Goal: Check status: Check status

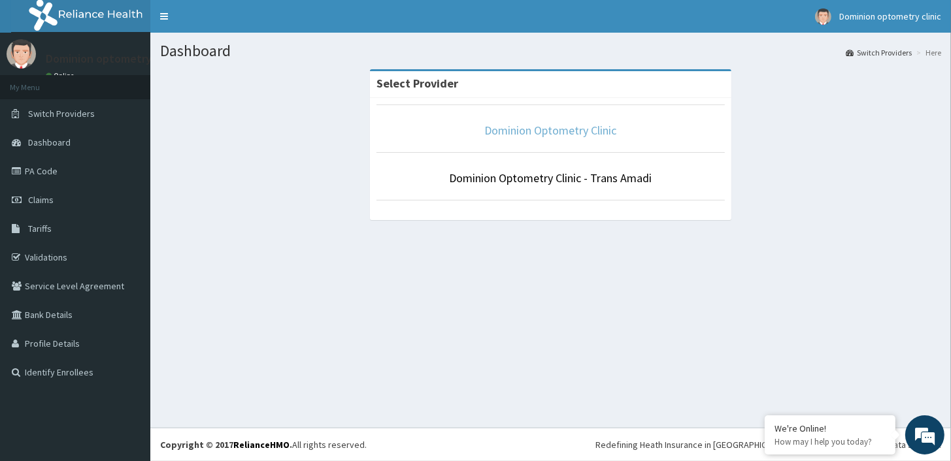
click at [530, 135] on link "Dominion Optometry Clinic" at bounding box center [551, 130] width 132 height 15
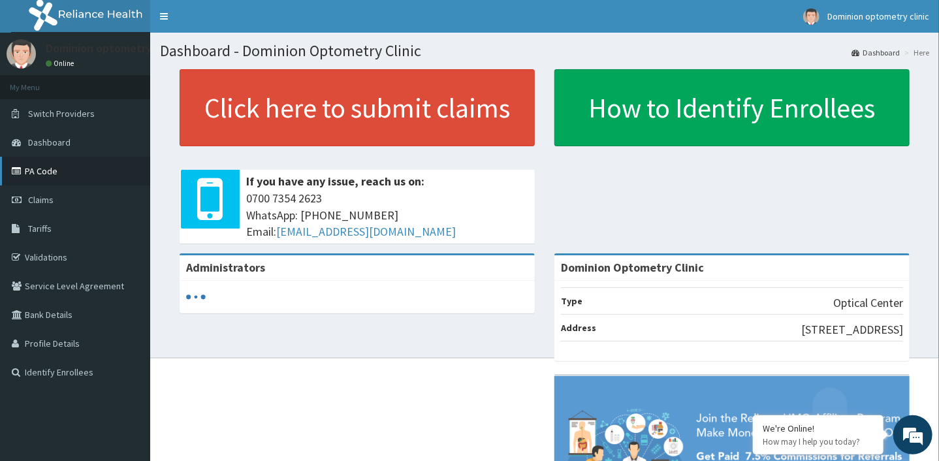
click at [76, 177] on link "PA Code" at bounding box center [75, 171] width 150 height 29
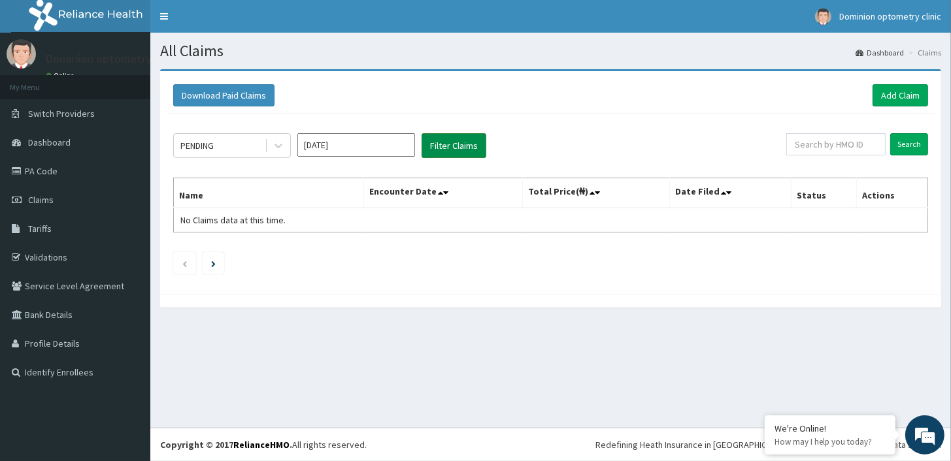
click at [459, 148] on button "Filter Claims" at bounding box center [453, 145] width 65 height 25
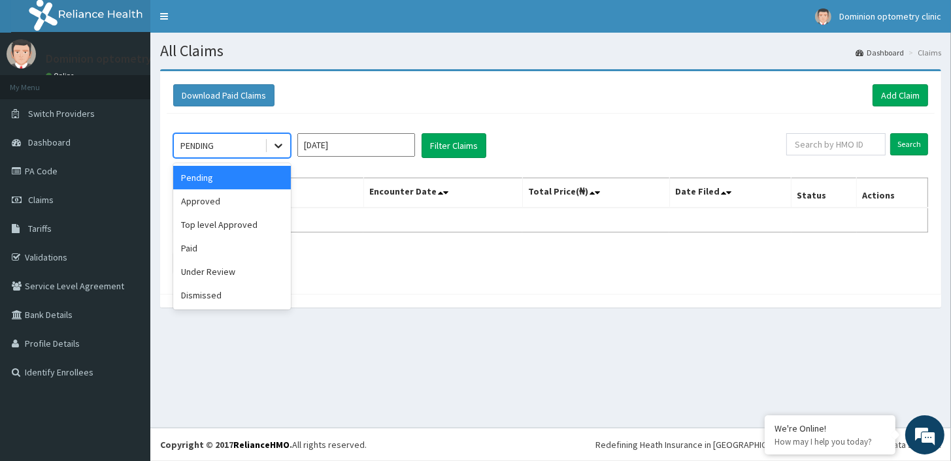
click at [267, 148] on div at bounding box center [279, 146] width 24 height 24
click at [248, 201] on div "Approved" at bounding box center [232, 201] width 118 height 24
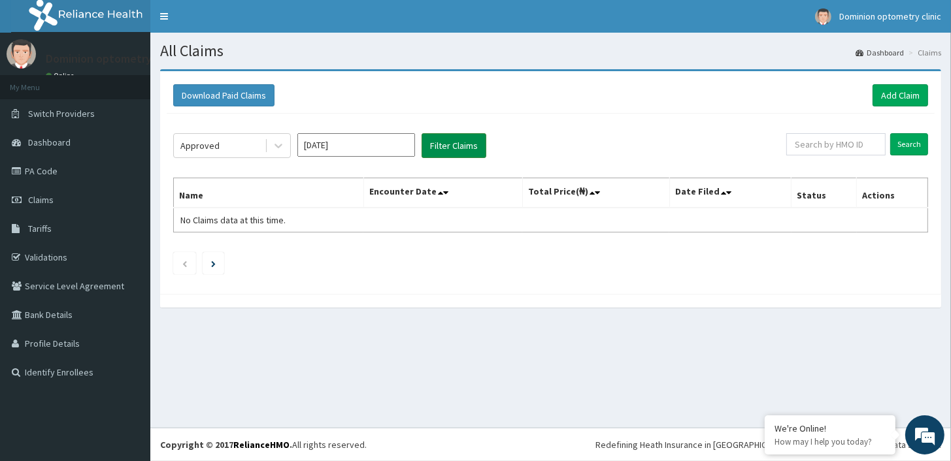
click at [468, 146] on button "Filter Claims" at bounding box center [453, 145] width 65 height 25
click at [392, 143] on input "[DATE]" at bounding box center [356, 145] width 118 height 24
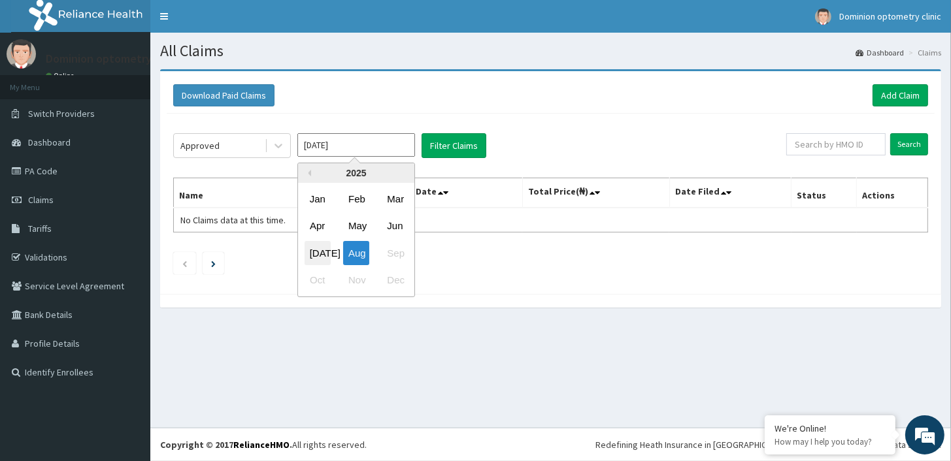
click at [316, 253] on div "[DATE]" at bounding box center [317, 253] width 26 height 24
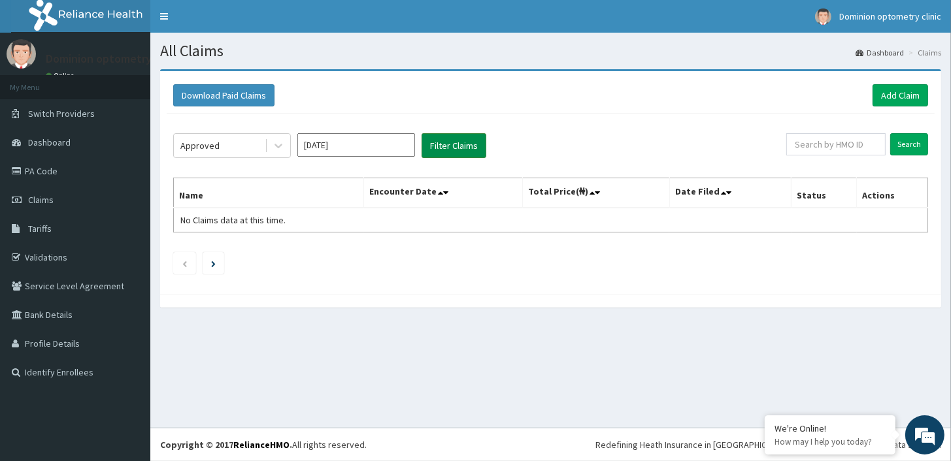
click at [436, 152] on button "Filter Claims" at bounding box center [453, 145] width 65 height 25
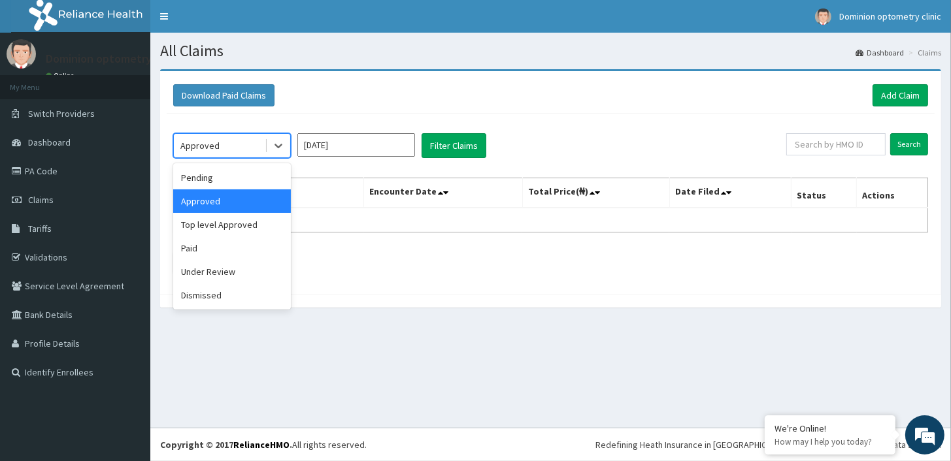
click at [261, 147] on div "Approved" at bounding box center [219, 145] width 91 height 21
click at [259, 205] on div "Approved" at bounding box center [232, 201] width 118 height 24
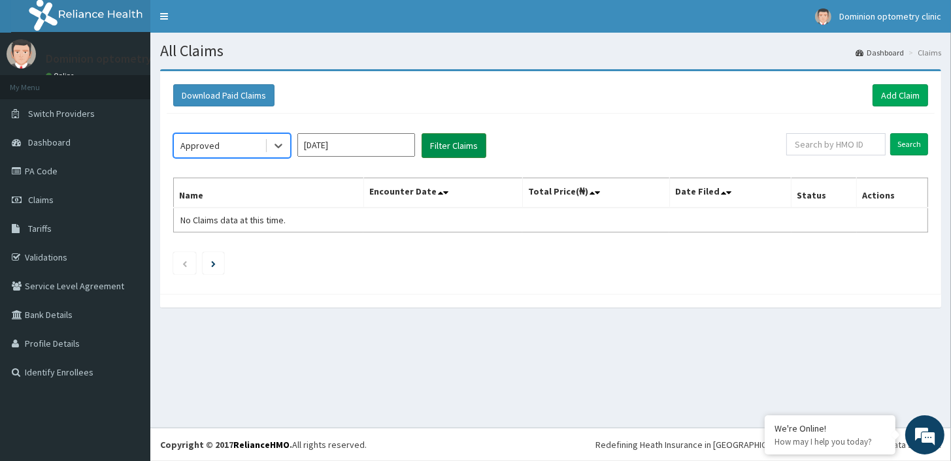
click at [439, 146] on button "Filter Claims" at bounding box center [453, 145] width 65 height 25
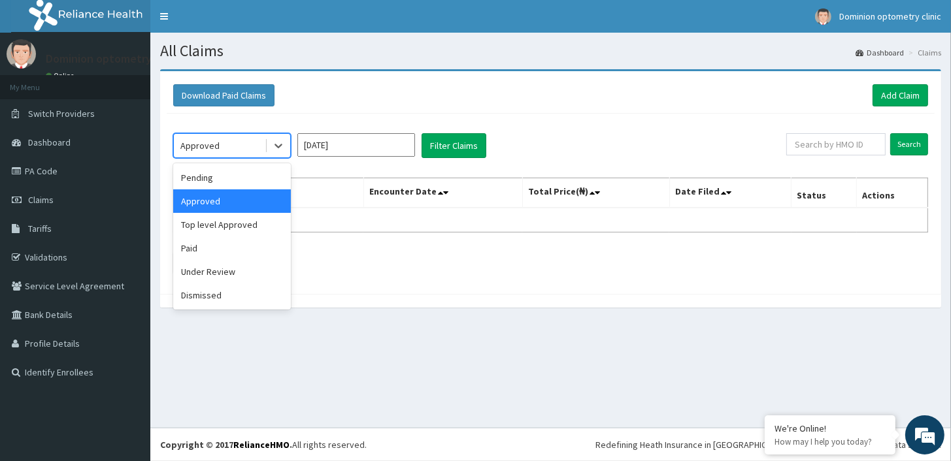
click at [237, 146] on div "Approved" at bounding box center [219, 145] width 91 height 21
click at [342, 147] on input "Jul 2025" at bounding box center [356, 145] width 118 height 24
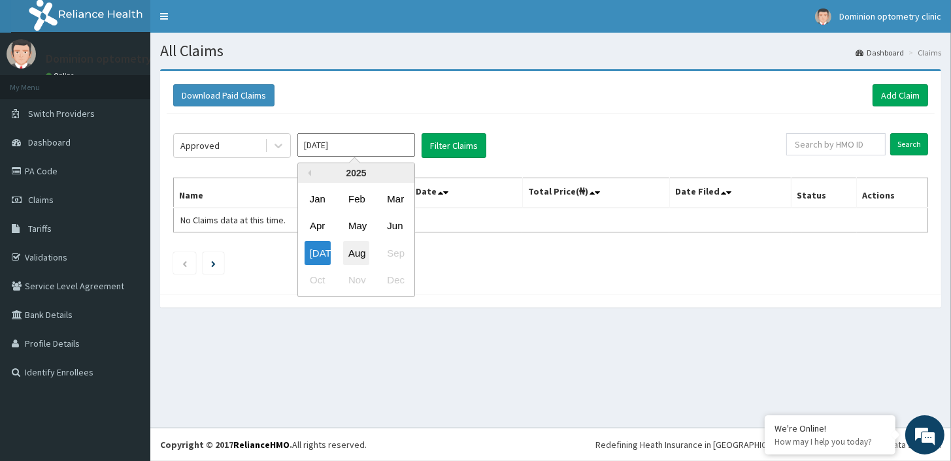
click at [357, 256] on div "Aug" at bounding box center [356, 253] width 26 height 24
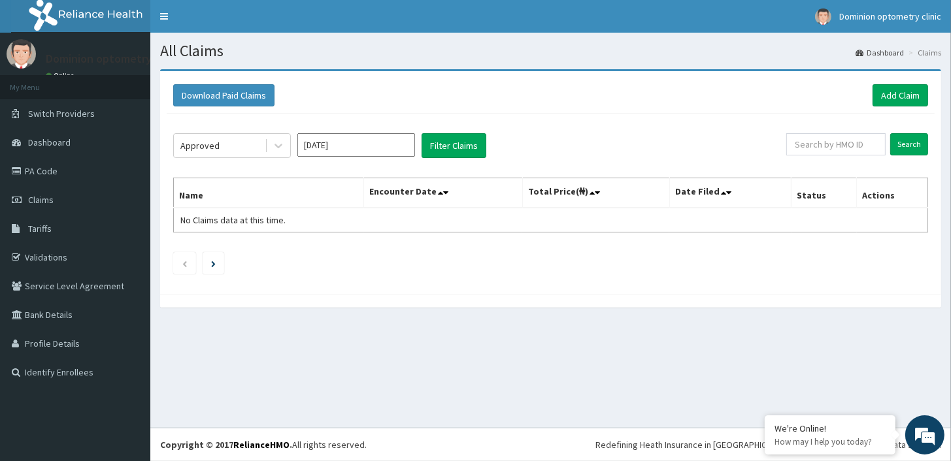
type input "Aug 2025"
click at [451, 146] on button "Filter Claims" at bounding box center [453, 145] width 65 height 25
click at [249, 153] on div "Approved" at bounding box center [219, 145] width 91 height 21
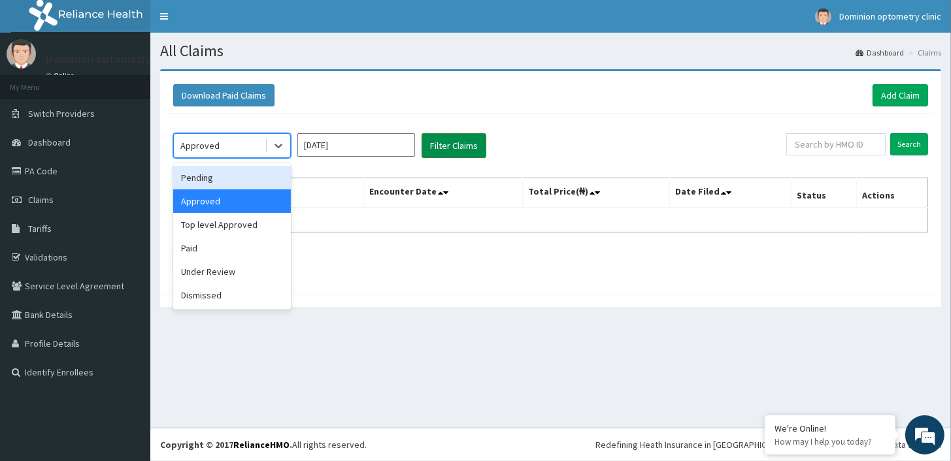
click at [452, 146] on button "Filter Claims" at bounding box center [453, 145] width 65 height 25
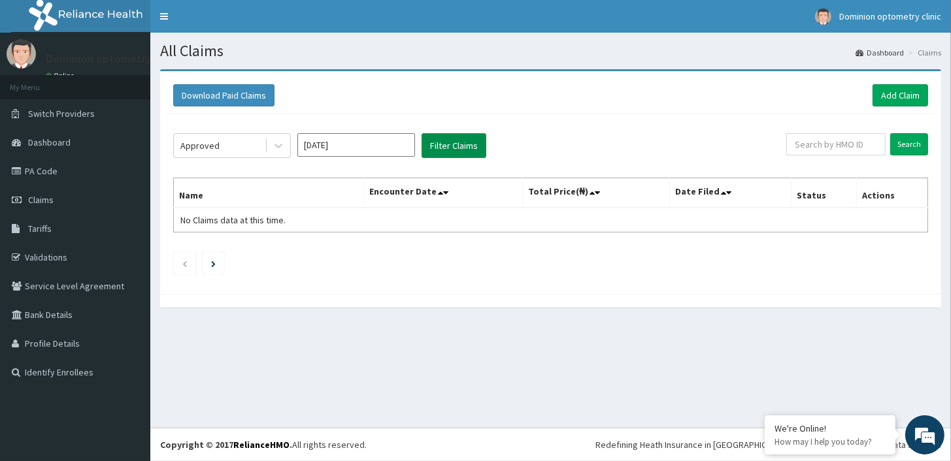
click at [474, 140] on button "Filter Claims" at bounding box center [453, 145] width 65 height 25
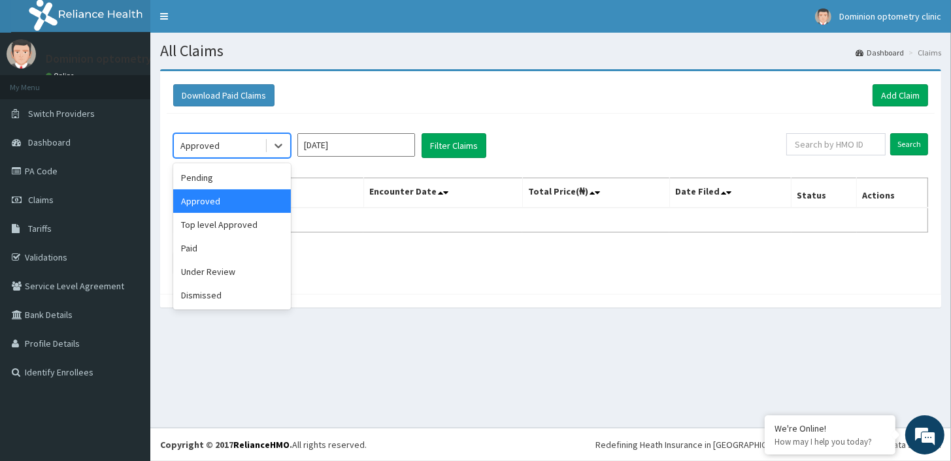
click at [235, 146] on div "Approved" at bounding box center [219, 145] width 91 height 21
click at [234, 249] on div "Paid" at bounding box center [232, 248] width 118 height 24
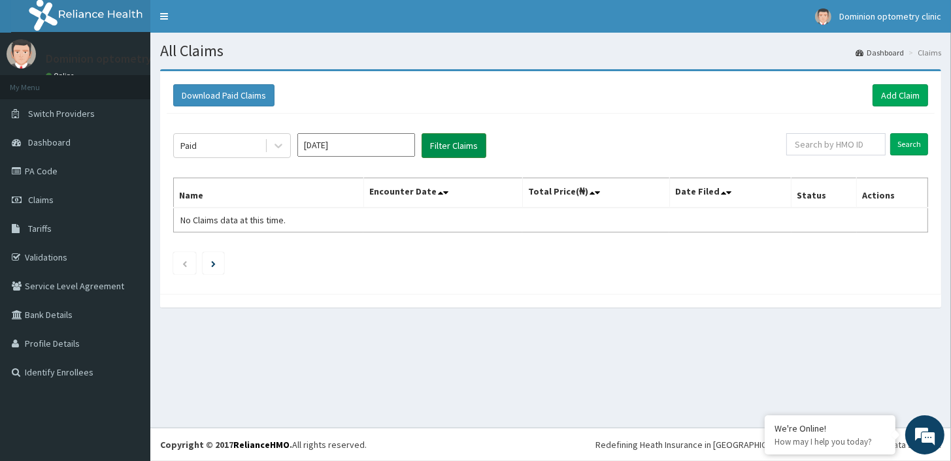
click at [466, 140] on button "Filter Claims" at bounding box center [453, 145] width 65 height 25
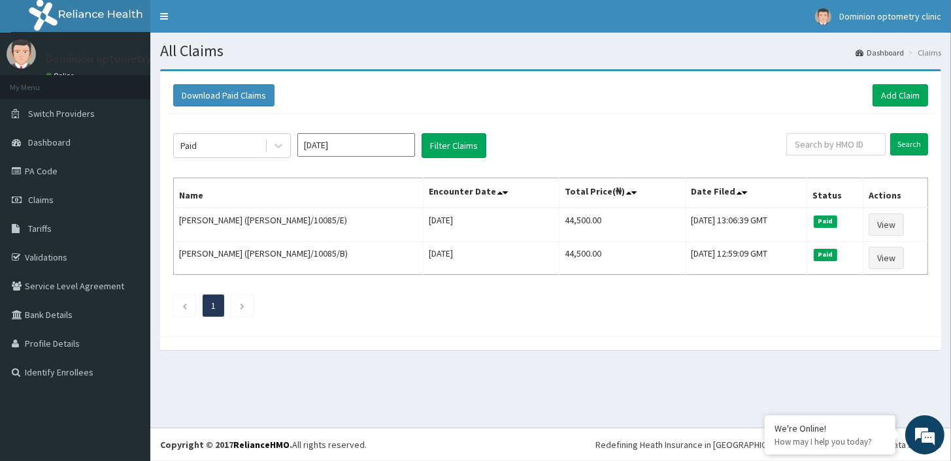
click at [634, 100] on div "Download Paid Claims Add Claim" at bounding box center [550, 95] width 755 height 22
click at [261, 142] on div "Paid" at bounding box center [219, 145] width 91 height 21
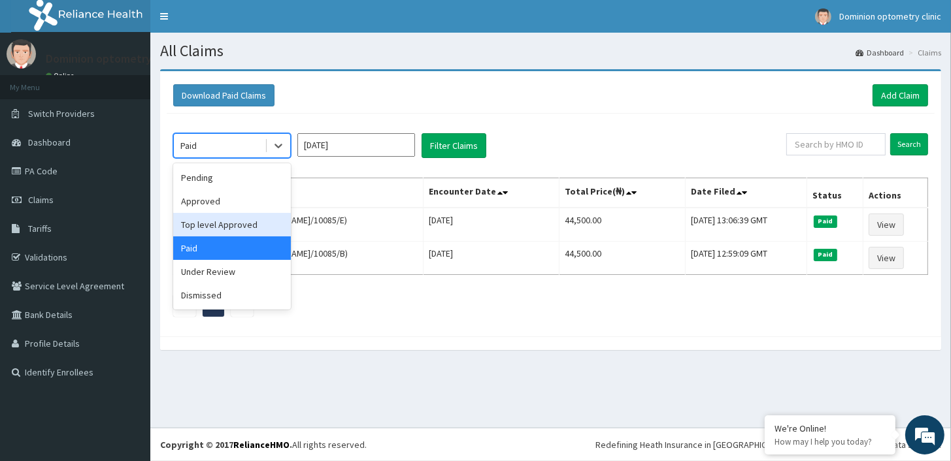
click at [238, 229] on div "Top level Approved" at bounding box center [232, 225] width 118 height 24
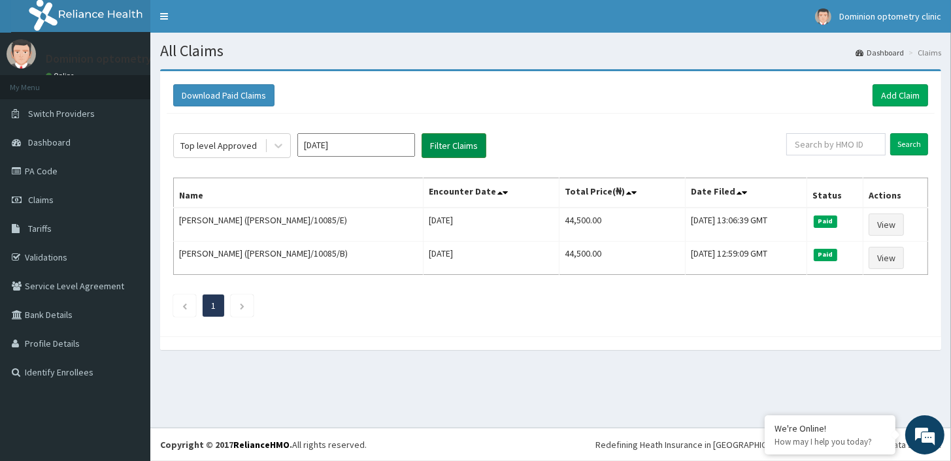
click at [457, 144] on button "Filter Claims" at bounding box center [453, 145] width 65 height 25
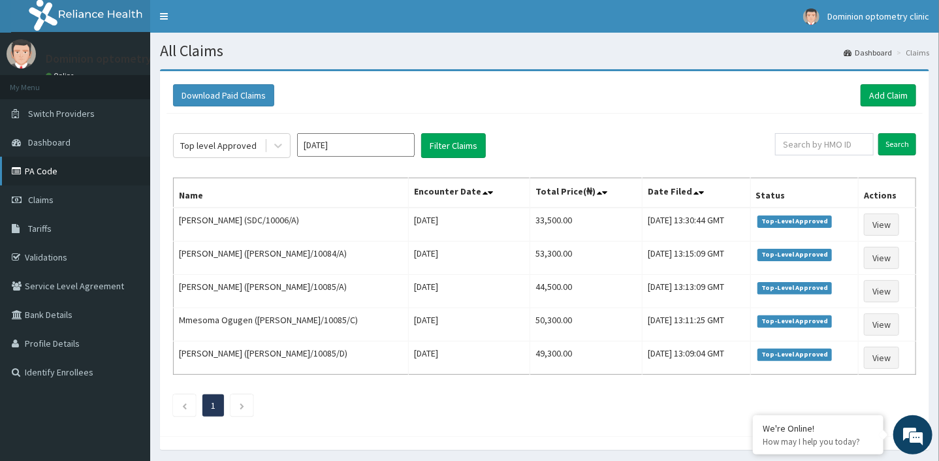
click at [60, 174] on link "PA Code" at bounding box center [75, 171] width 150 height 29
